Goal: Transaction & Acquisition: Purchase product/service

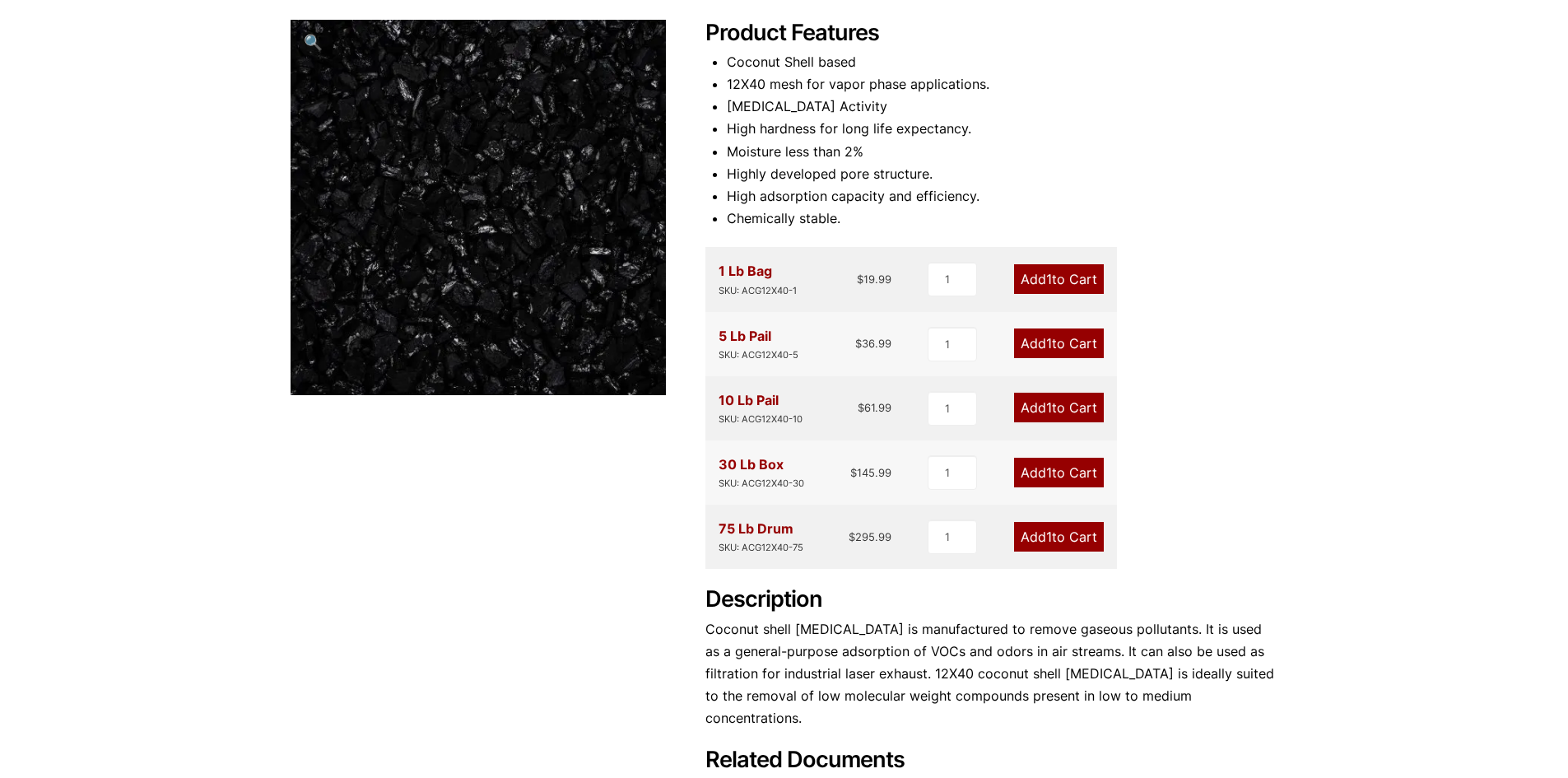
scroll to position [247, 0]
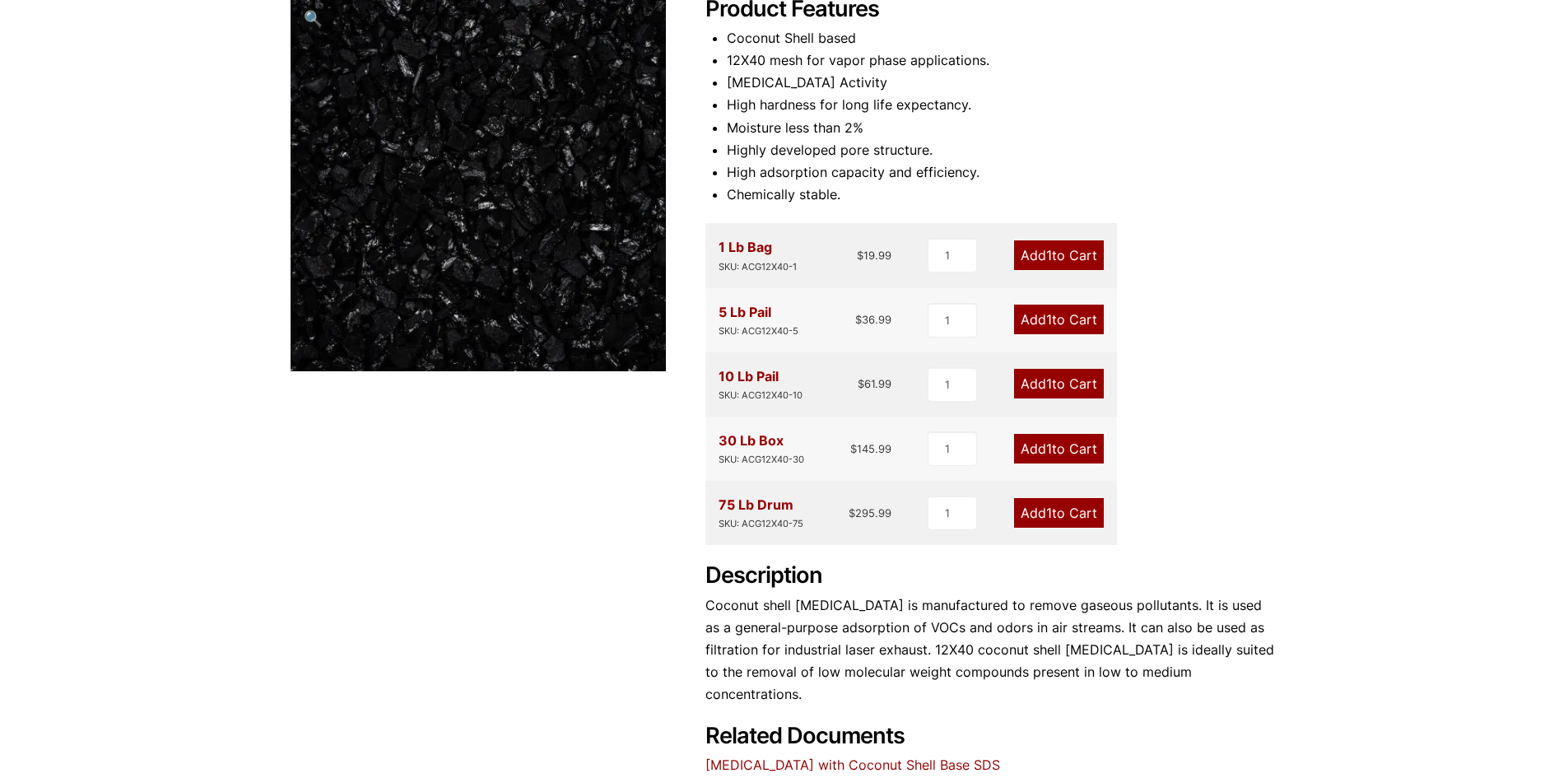
click at [1064, 377] on link "Add 1 to Cart" at bounding box center [1059, 383] width 89 height 29
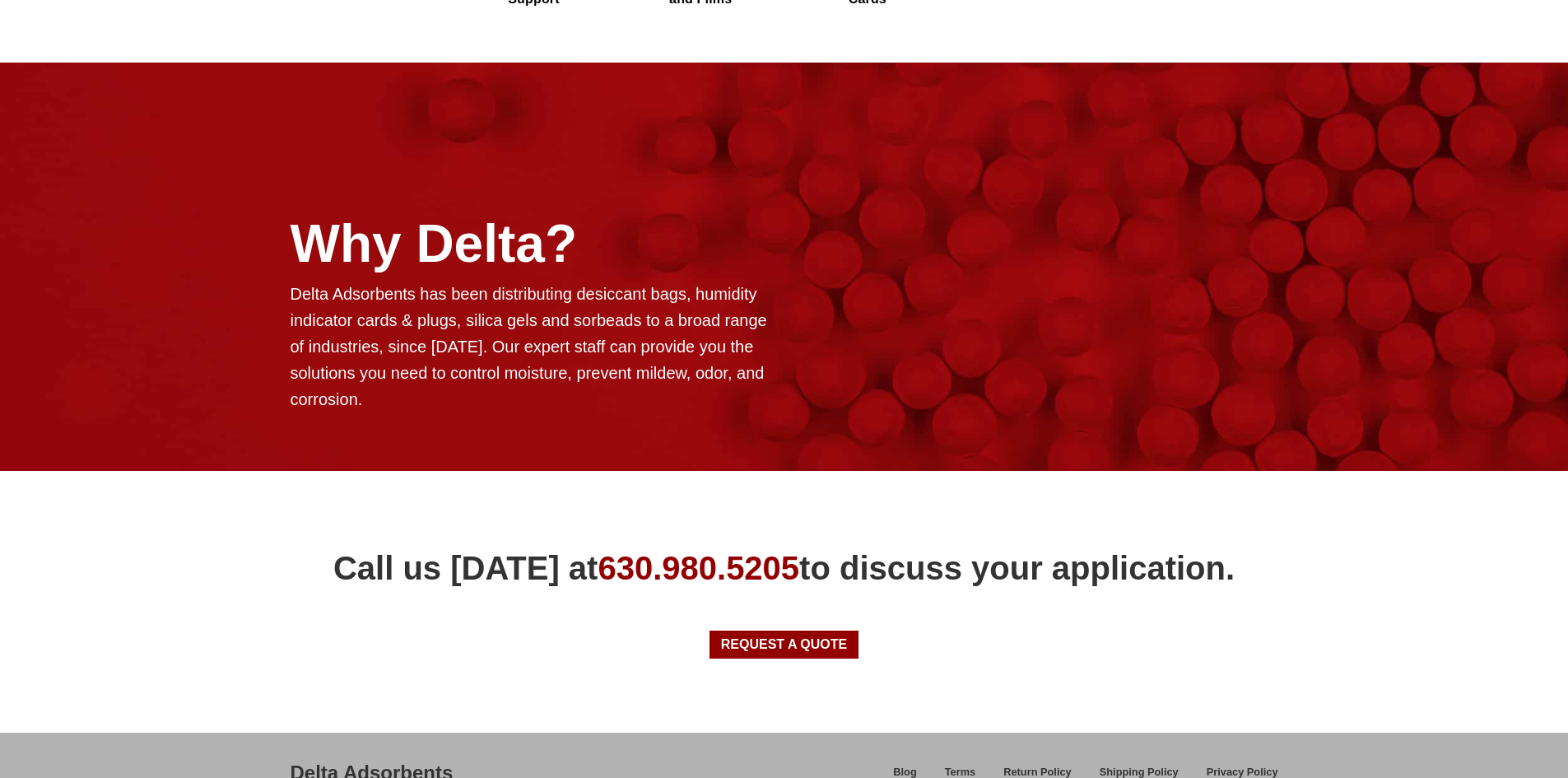
scroll to position [1287, 0]
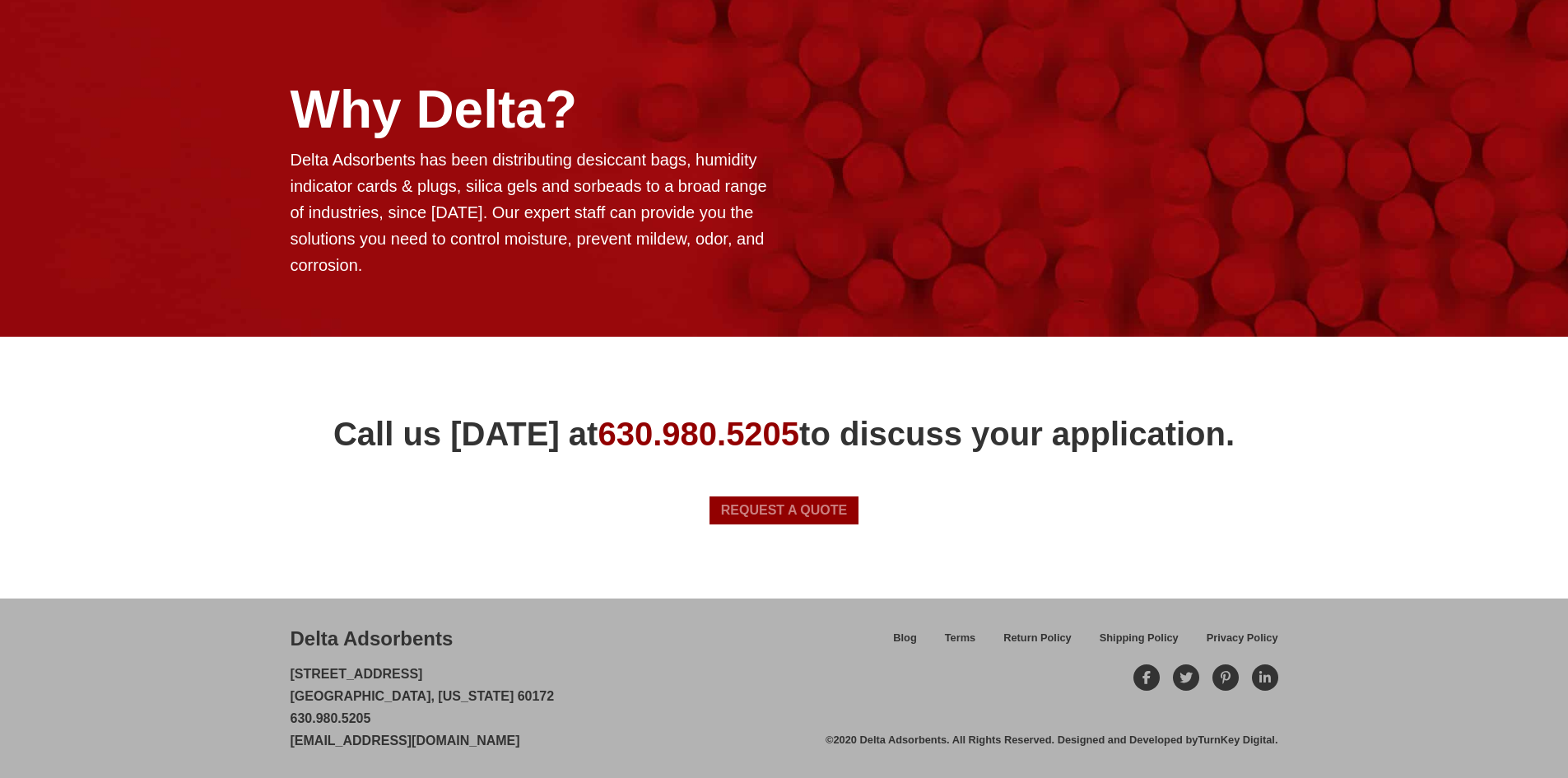
click at [781, 514] on span "Request a Quote" at bounding box center [784, 510] width 127 height 13
